Goal: Transaction & Acquisition: Purchase product/service

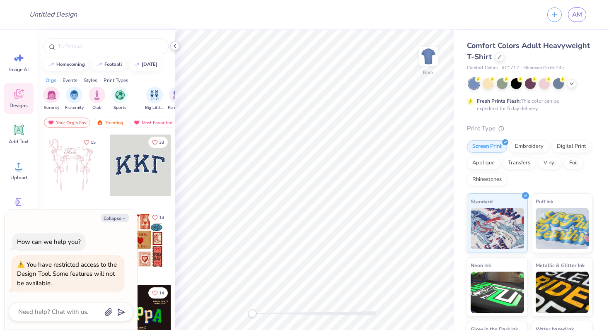
click at [174, 47] on icon at bounding box center [174, 46] width 7 height 7
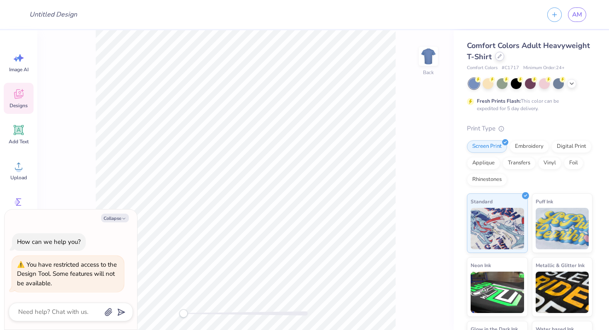
click at [501, 60] on div at bounding box center [499, 56] width 9 height 9
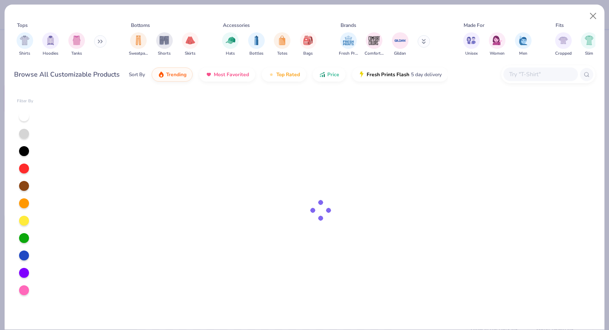
type textarea "x"
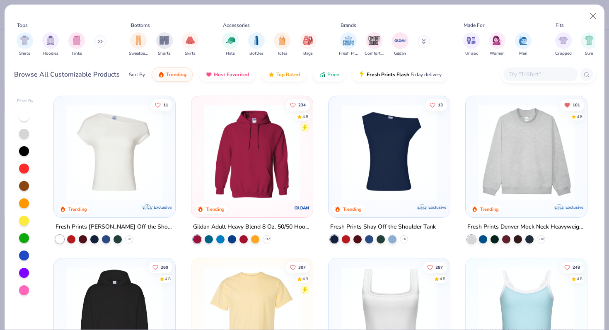
click at [530, 72] on input "text" at bounding box center [540, 75] width 64 height 10
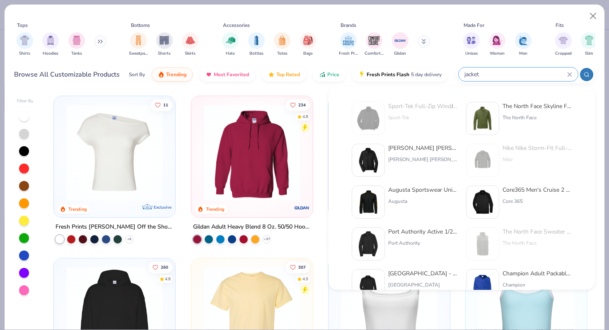
type input "jacket"
click at [374, 158] on img at bounding box center [368, 160] width 26 height 26
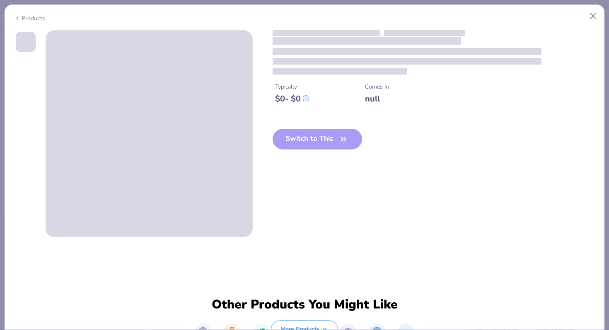
click at [323, 140] on div "Switch to This" at bounding box center [317, 146] width 90 height 34
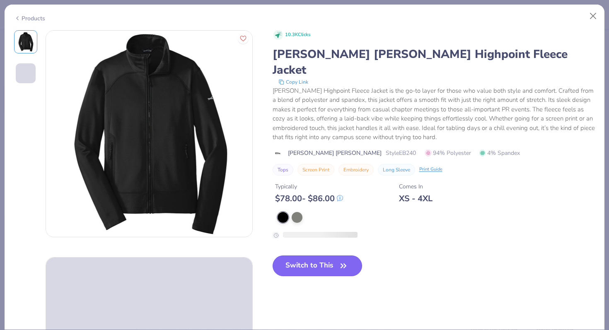
click at [306, 255] on button "Switch to This" at bounding box center [317, 265] width 90 height 21
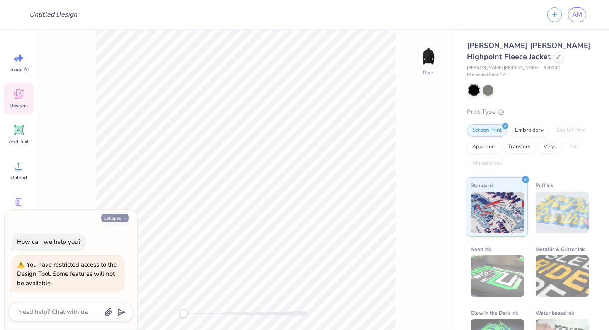
click at [109, 216] on button "Collapse" at bounding box center [115, 218] width 28 height 9
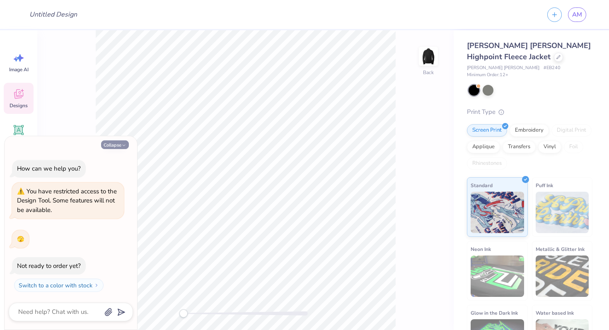
click at [108, 142] on button "Collapse" at bounding box center [115, 144] width 28 height 9
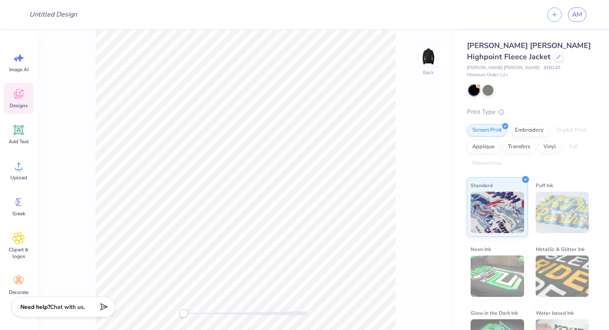
click at [80, 311] on div "Need help? Chat with us." at bounding box center [64, 306] width 104 height 21
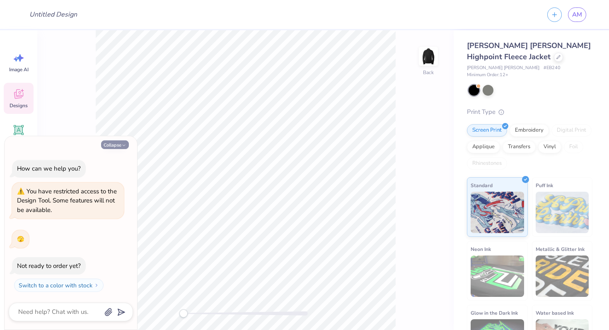
click at [114, 146] on button "Collapse" at bounding box center [115, 144] width 28 height 9
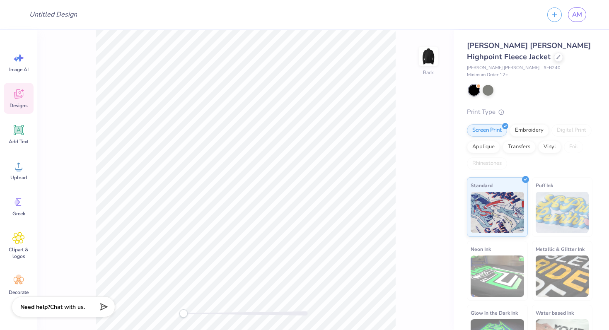
click at [72, 308] on span "Chat with us." at bounding box center [67, 307] width 35 height 8
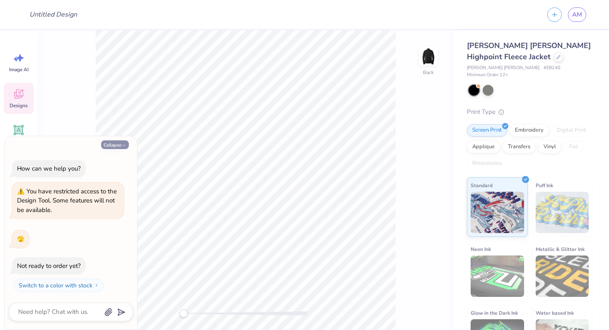
click at [123, 146] on icon "button" at bounding box center [123, 145] width 5 height 5
type textarea "x"
